Goal: Task Accomplishment & Management: Complete application form

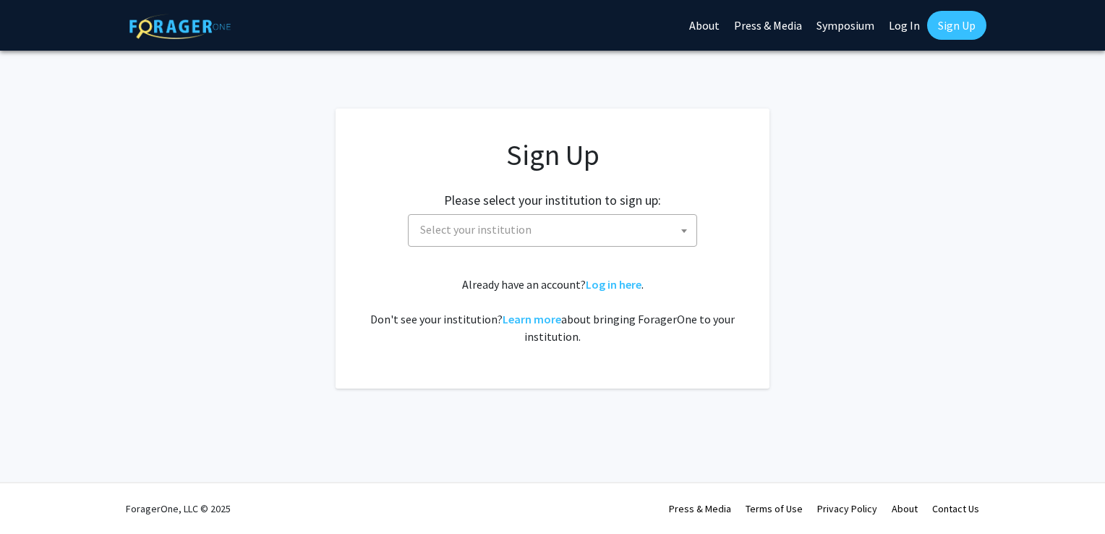
click at [495, 231] on span "Select your institution" at bounding box center [475, 229] width 111 height 14
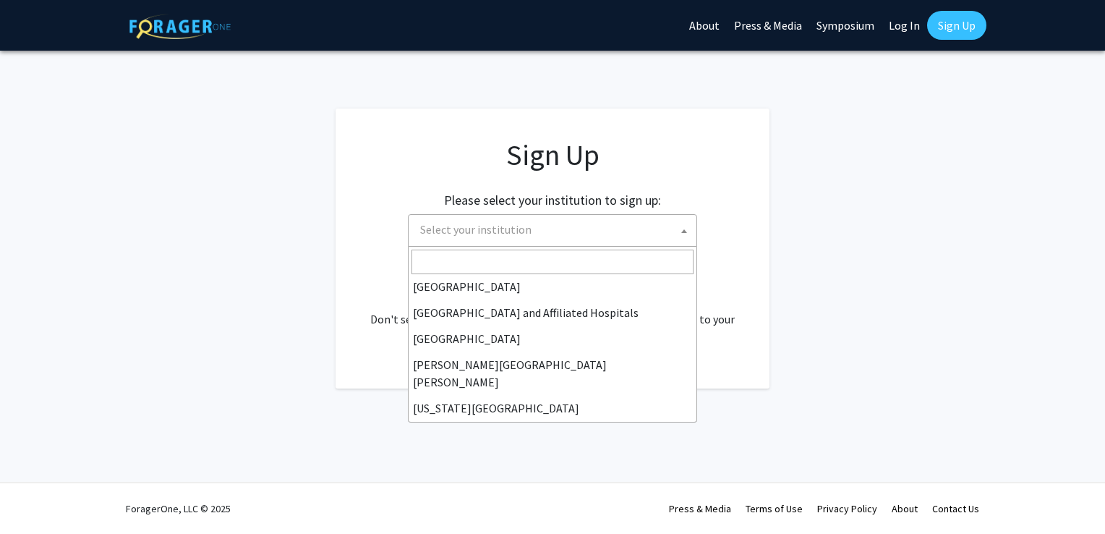
scroll to position [217, 0]
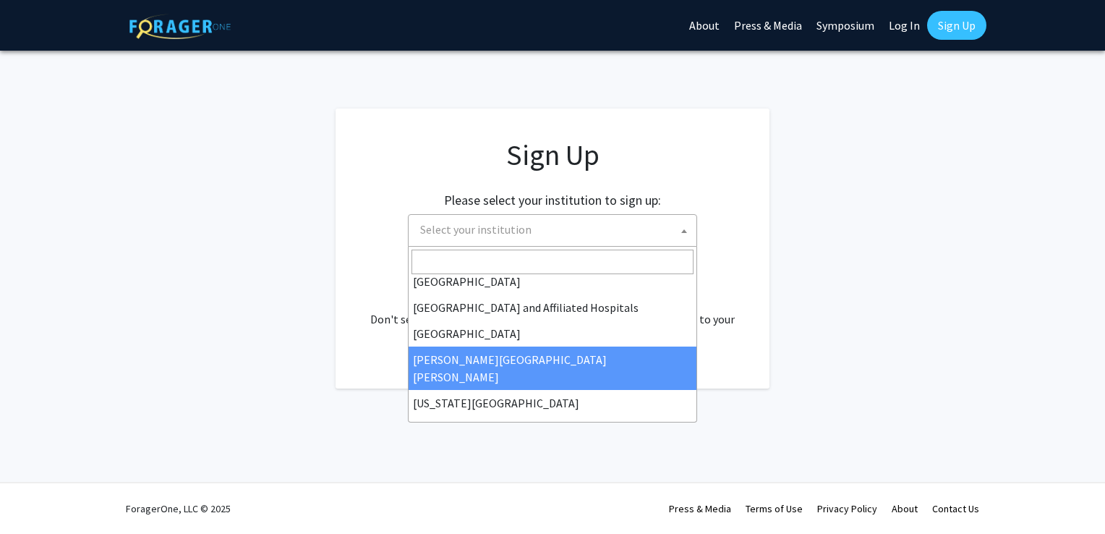
select select "1"
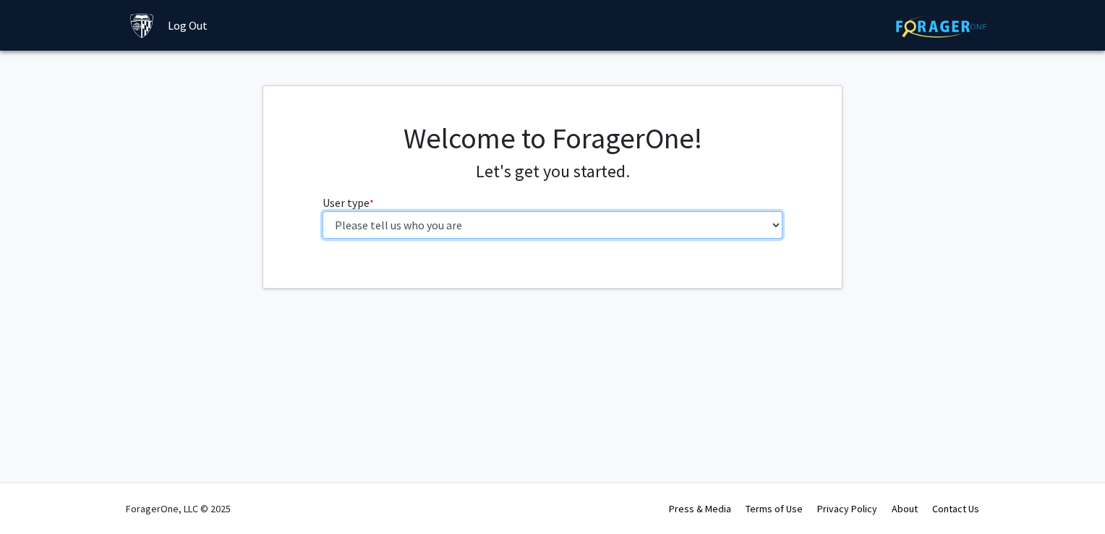
click at [762, 226] on select "Please tell us who you are Undergraduate Student Master's Student Doctoral Cand…" at bounding box center [553, 224] width 461 height 27
select select "2: masters"
click at [323, 211] on select "Please tell us who you are Undergraduate Student Master's Student Doctoral Cand…" at bounding box center [553, 224] width 461 height 27
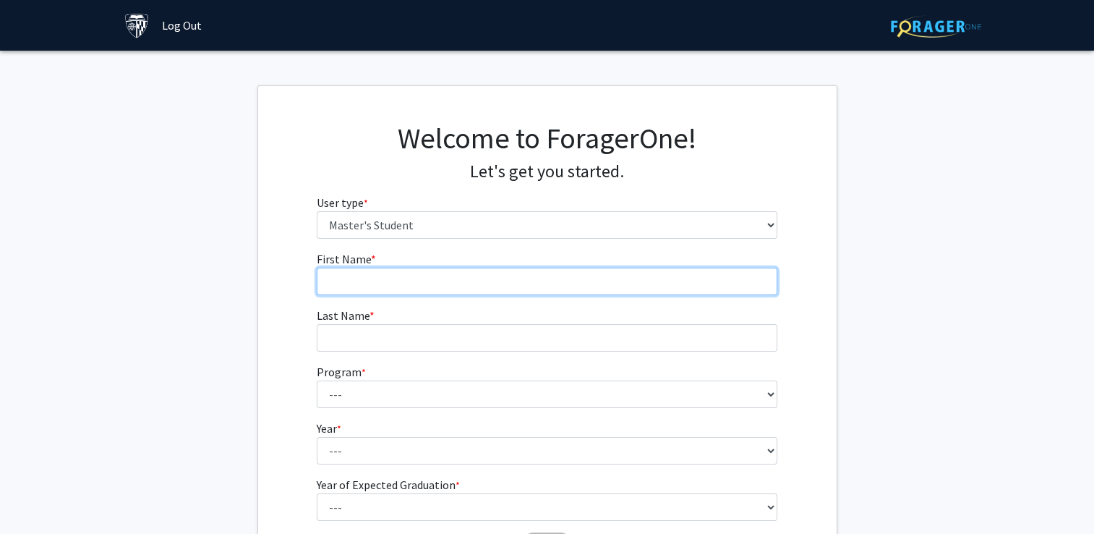
click at [507, 287] on input "First Name * required" at bounding box center [547, 281] width 461 height 27
type input "Ahamed"
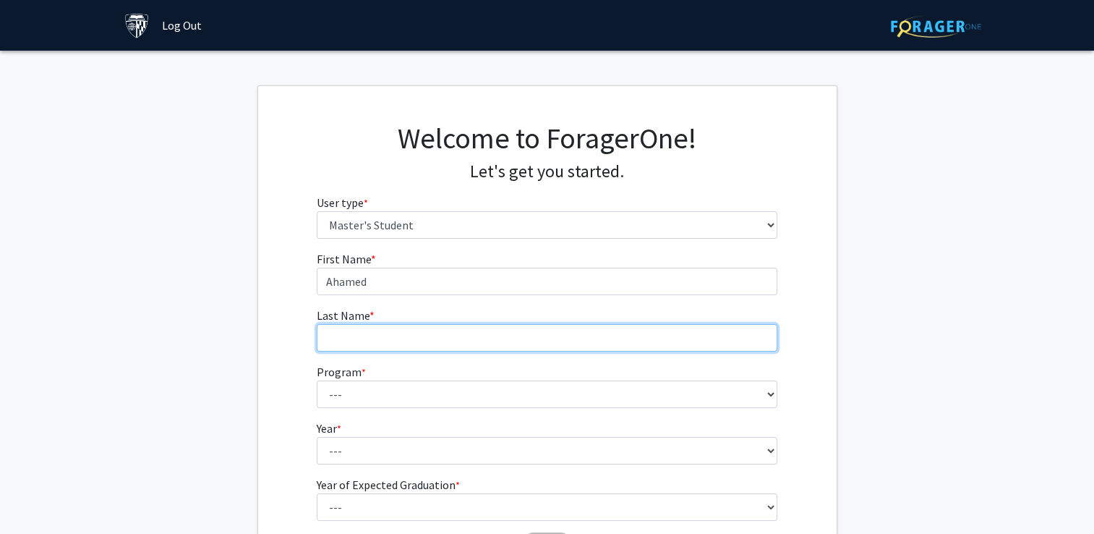
type input "[PERSON_NAME]"
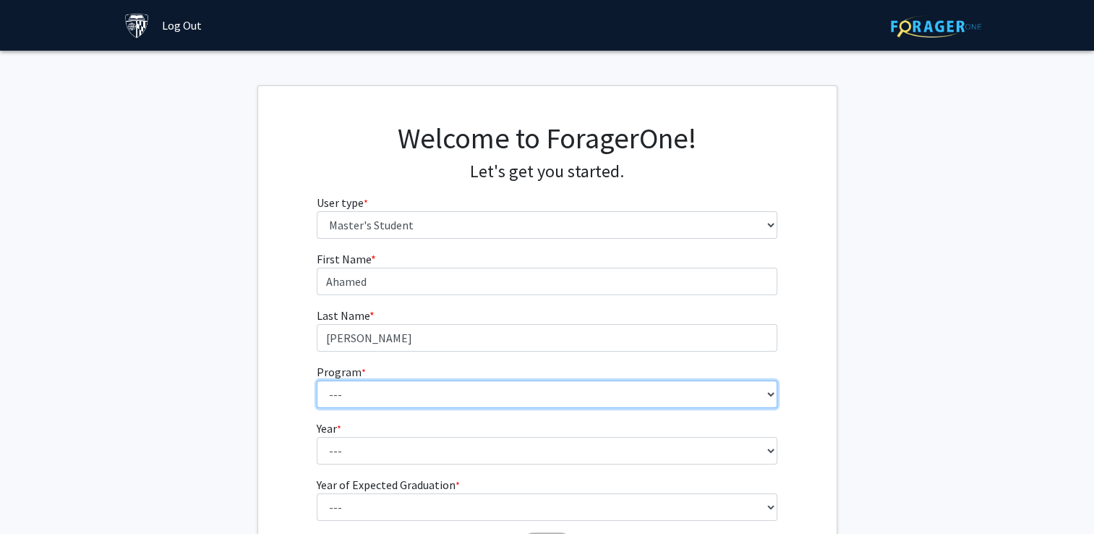
click at [365, 393] on select "--- Anatomy Education Applied and Computational Mathematics Applied Biomedical …" at bounding box center [547, 393] width 461 height 27
select select "73: 61"
click at [317, 380] on select "--- Anatomy Education Applied and Computational Mathematics Applied Biomedical …" at bounding box center [547, 393] width 461 height 27
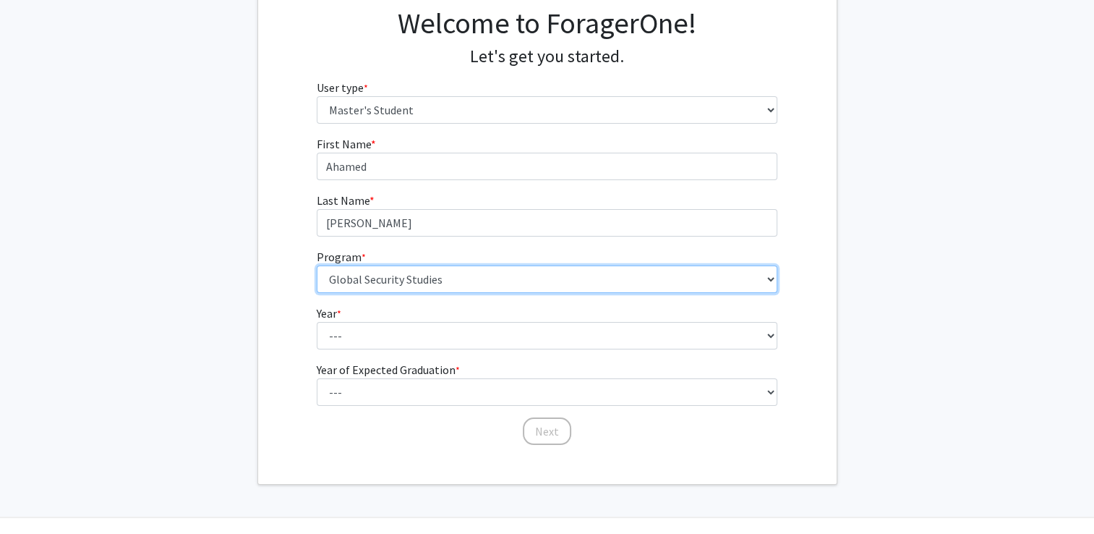
scroll to position [145, 0]
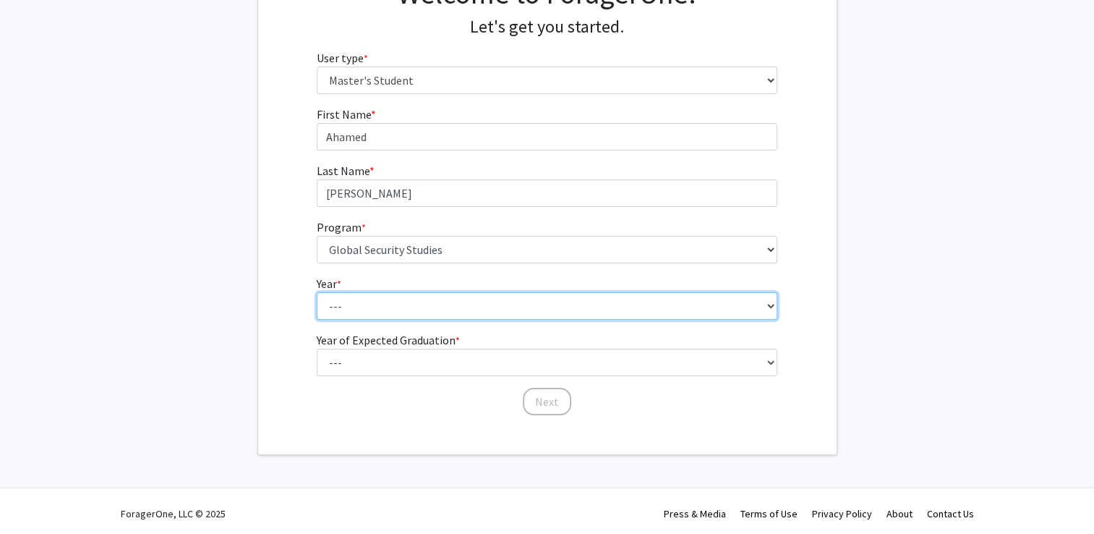
click at [461, 307] on select "--- First Year Second Year" at bounding box center [547, 305] width 461 height 27
select select "1: first_year"
click at [317, 292] on select "--- First Year Second Year" at bounding box center [547, 305] width 461 height 27
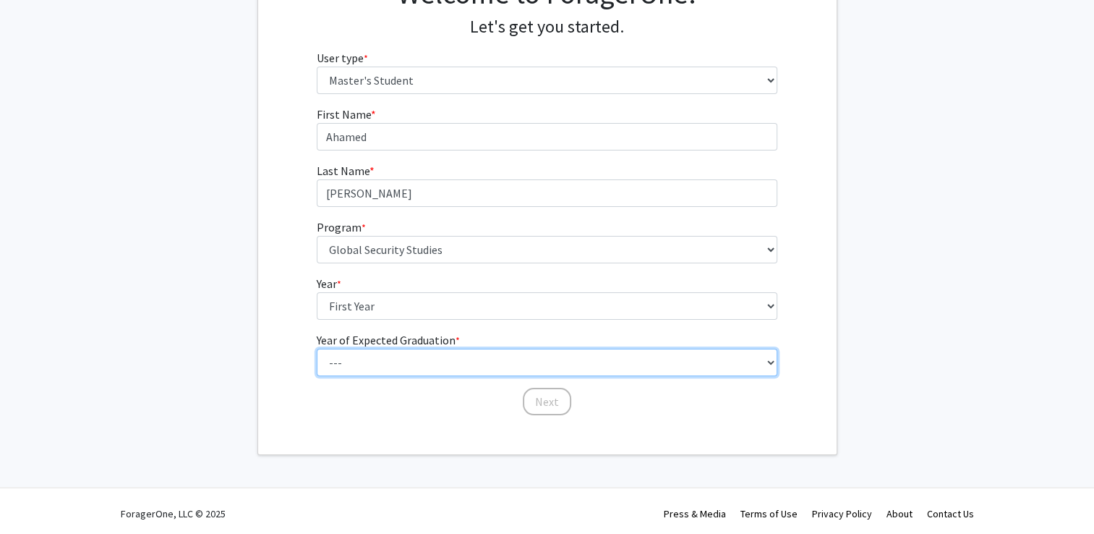
click at [411, 357] on select "--- 2025 2026 2027 2028 2029 2030 2031 2032 2033 2034" at bounding box center [547, 362] width 461 height 27
select select "3: 2027"
click at [317, 349] on select "--- 2025 2026 2027 2028 2029 2030 2031 2032 2033 2034" at bounding box center [547, 362] width 461 height 27
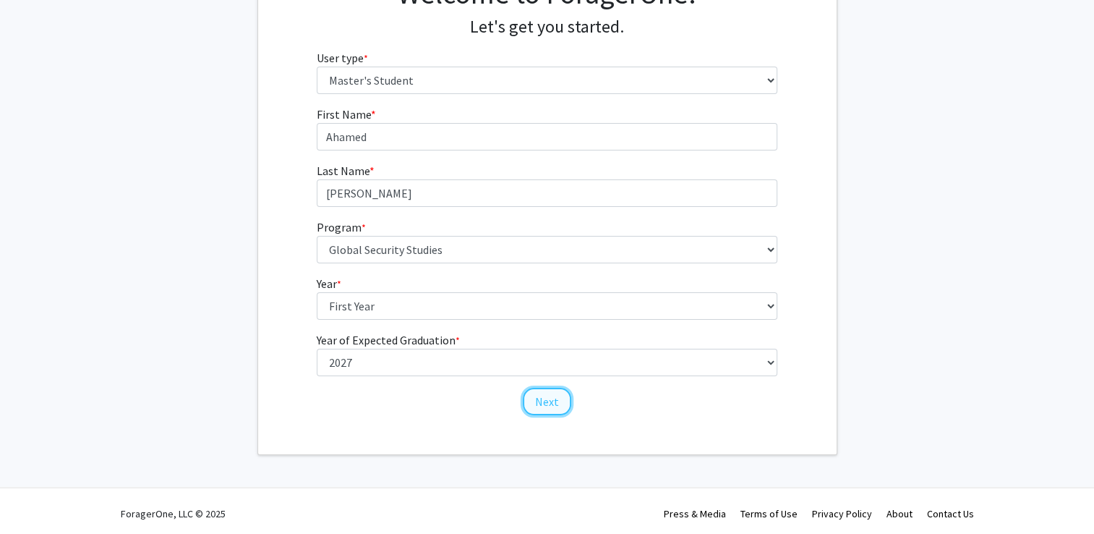
click at [547, 401] on button "Next" at bounding box center [547, 401] width 48 height 27
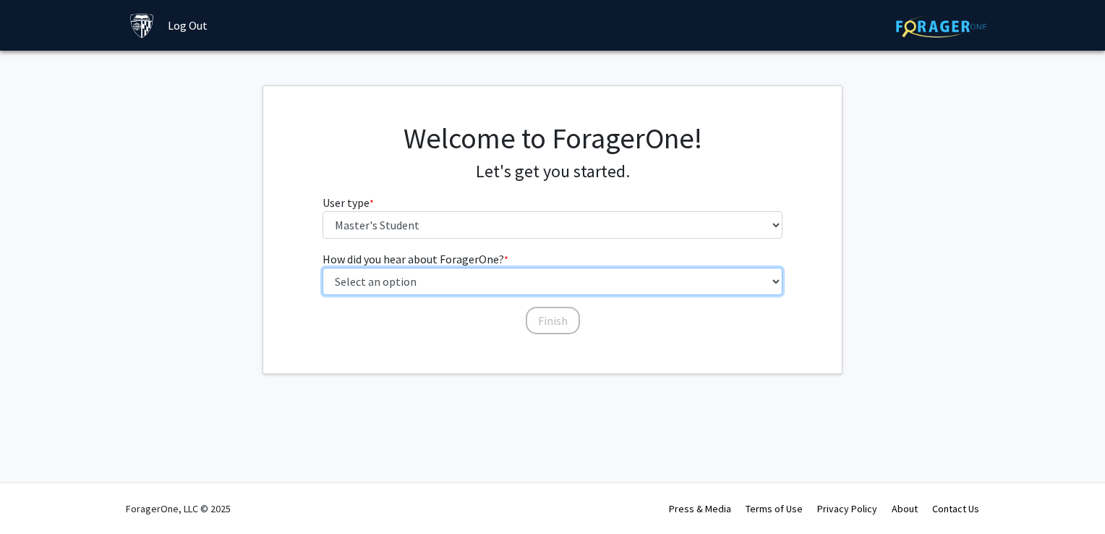
click at [506, 282] on select "Select an option Peer/student recommendation Faculty/staff recommendation Unive…" at bounding box center [553, 281] width 461 height 27
select select "3: university_website"
click at [323, 268] on select "Select an option Peer/student recommendation Faculty/staff recommendation Unive…" at bounding box center [553, 281] width 461 height 27
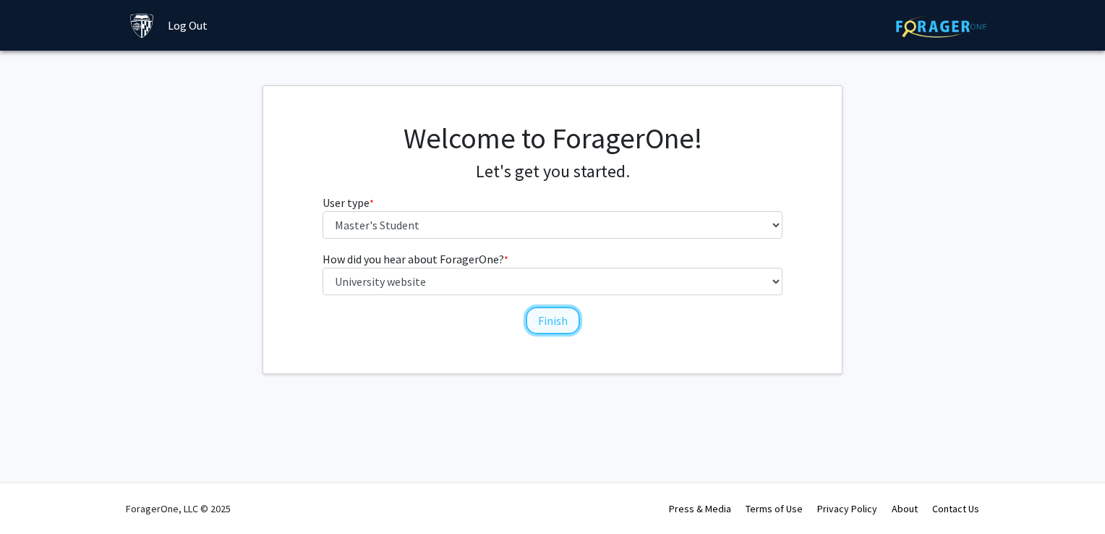
click at [562, 327] on button "Finish" at bounding box center [553, 320] width 54 height 27
